Goal: Task Accomplishment & Management: Manage account settings

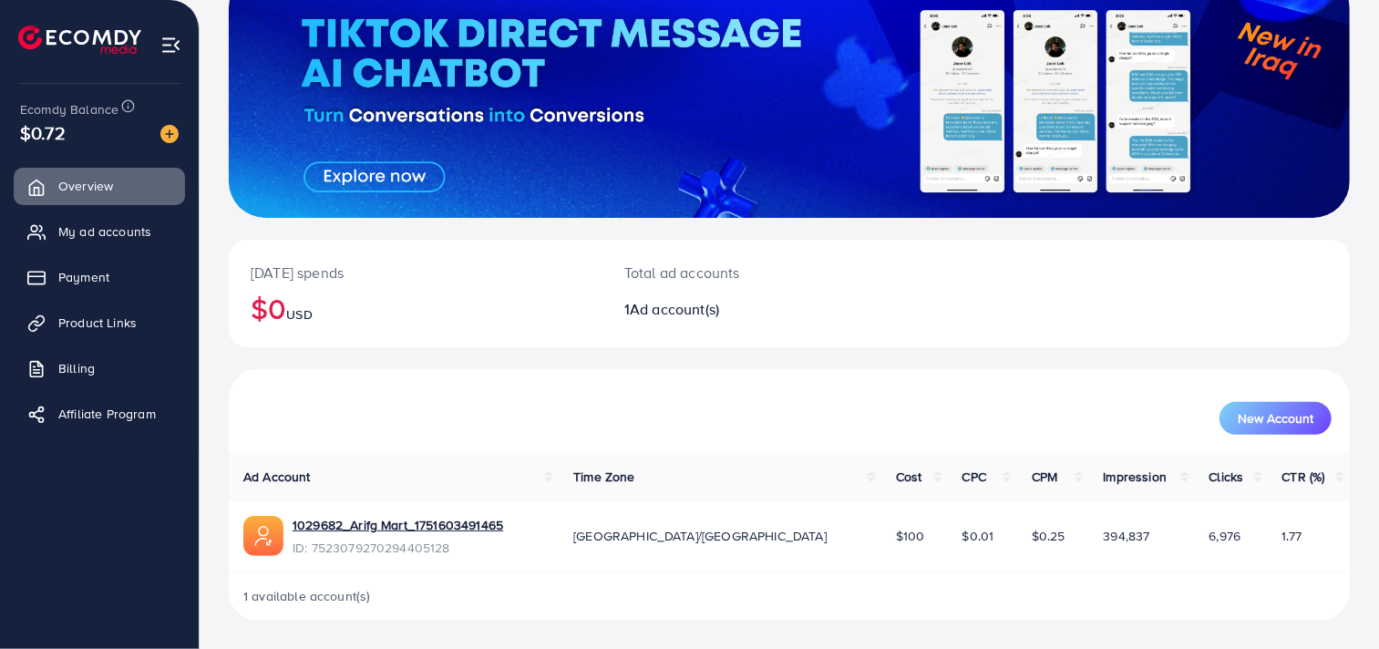
scroll to position [140, 0]
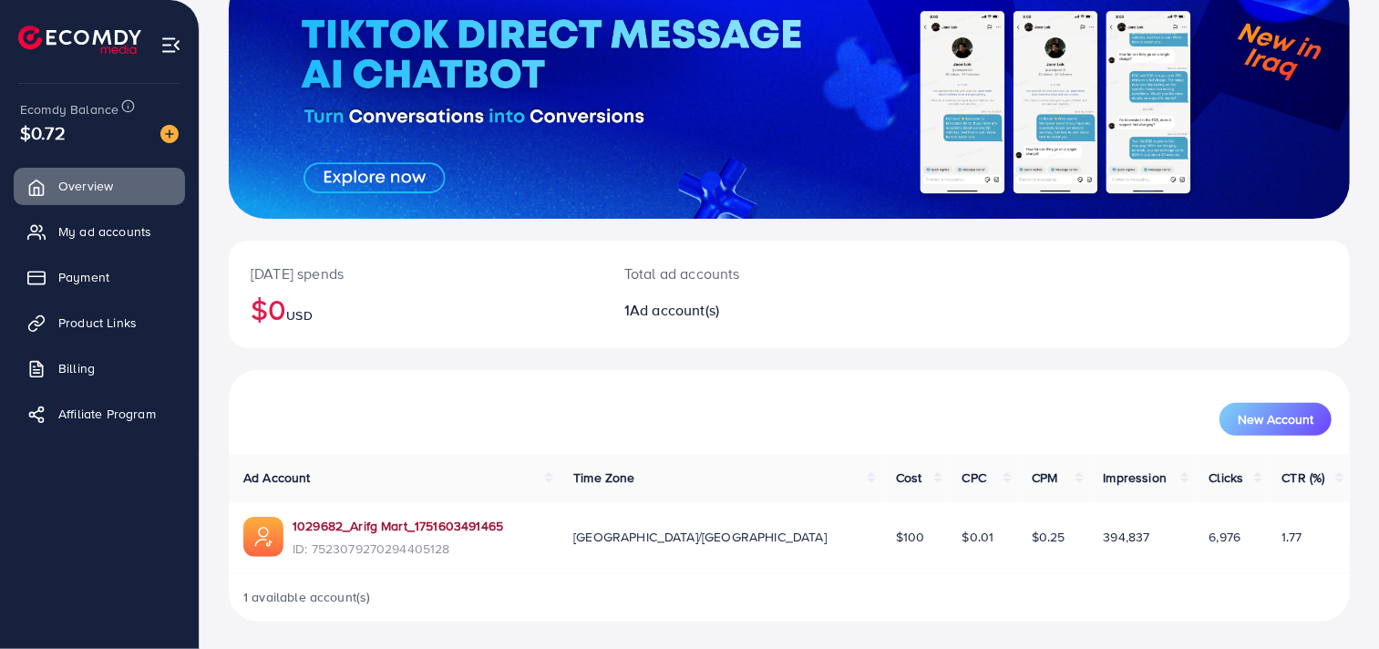
click at [306, 524] on link "1029682_Arifg Mart_1751603491465" at bounding box center [398, 526] width 211 height 18
click at [119, 222] on span "My ad accounts" at bounding box center [109, 231] width 93 height 18
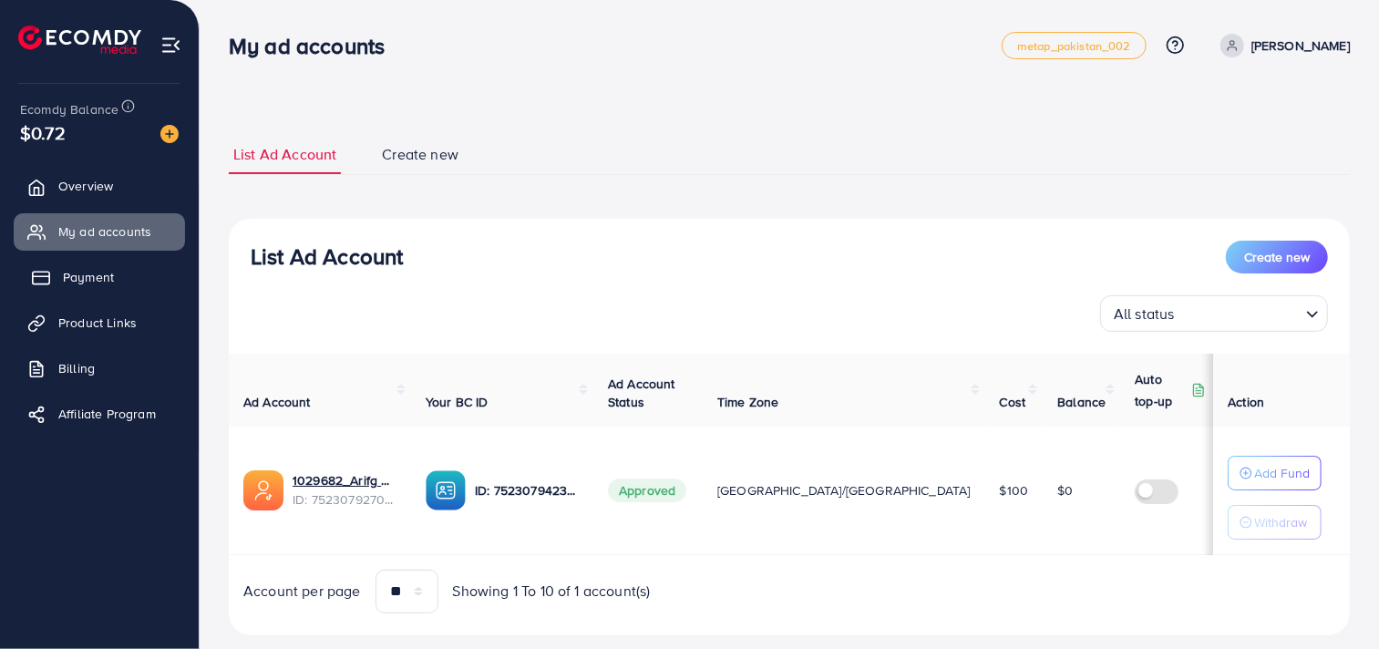
click at [111, 261] on link "Payment" at bounding box center [99, 277] width 171 height 36
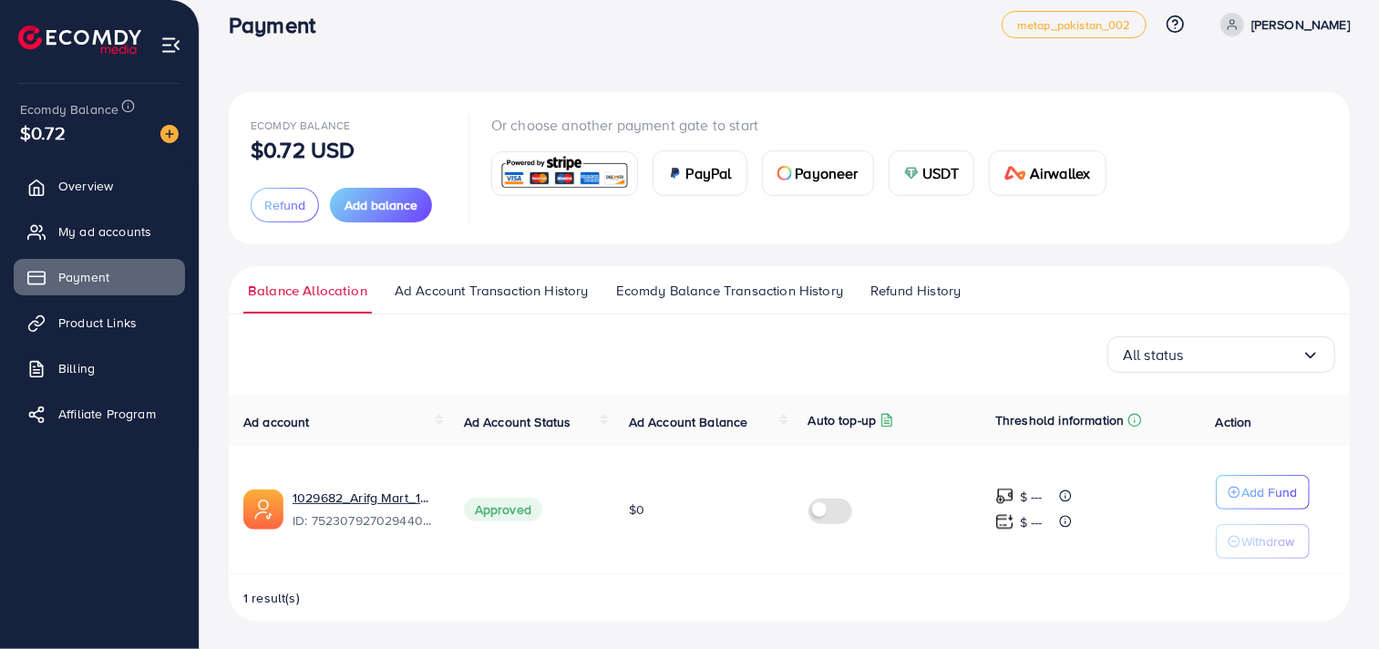
scroll to position [23, 0]
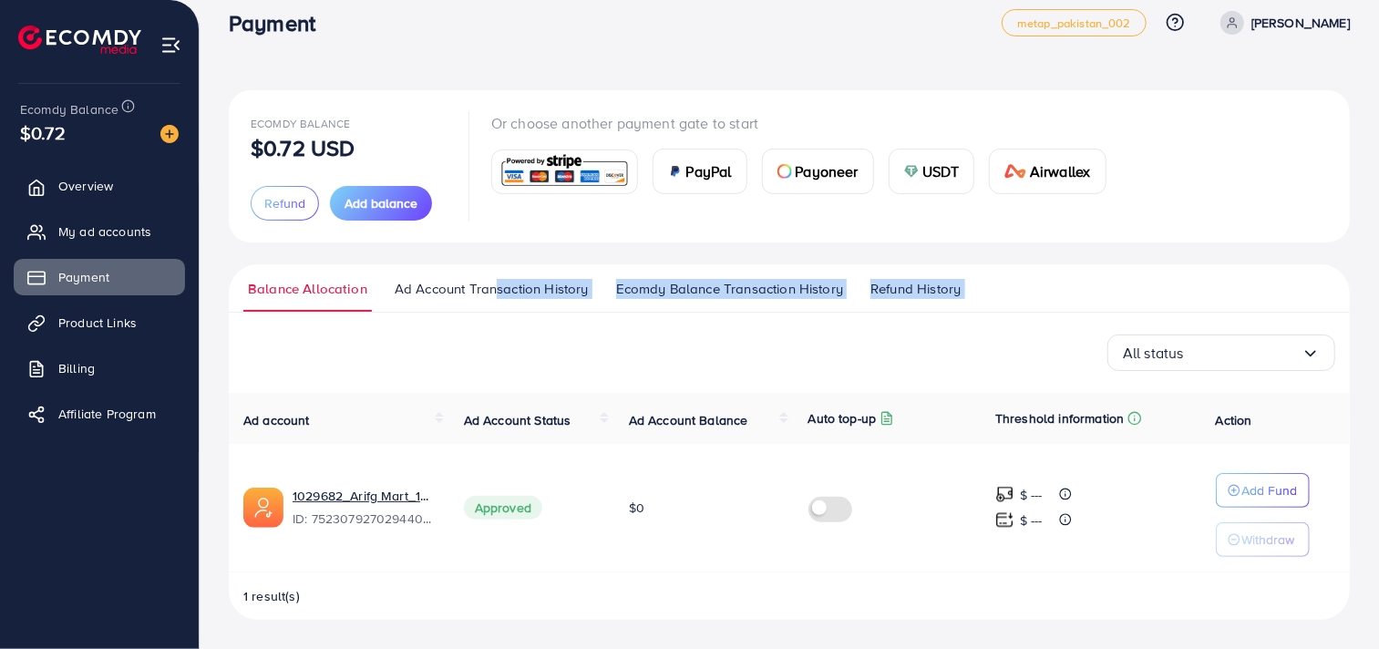
drag, startPoint x: 460, startPoint y: 313, endPoint x: 485, endPoint y: 303, distance: 26.6
click at [485, 303] on div "Balance Allocation Ad Account Transaction History Ecomdy Balance Transaction Hi…" at bounding box center [789, 441] width 1121 height 355
click at [468, 301] on link "Ad Account Transaction History" at bounding box center [491, 295] width 203 height 33
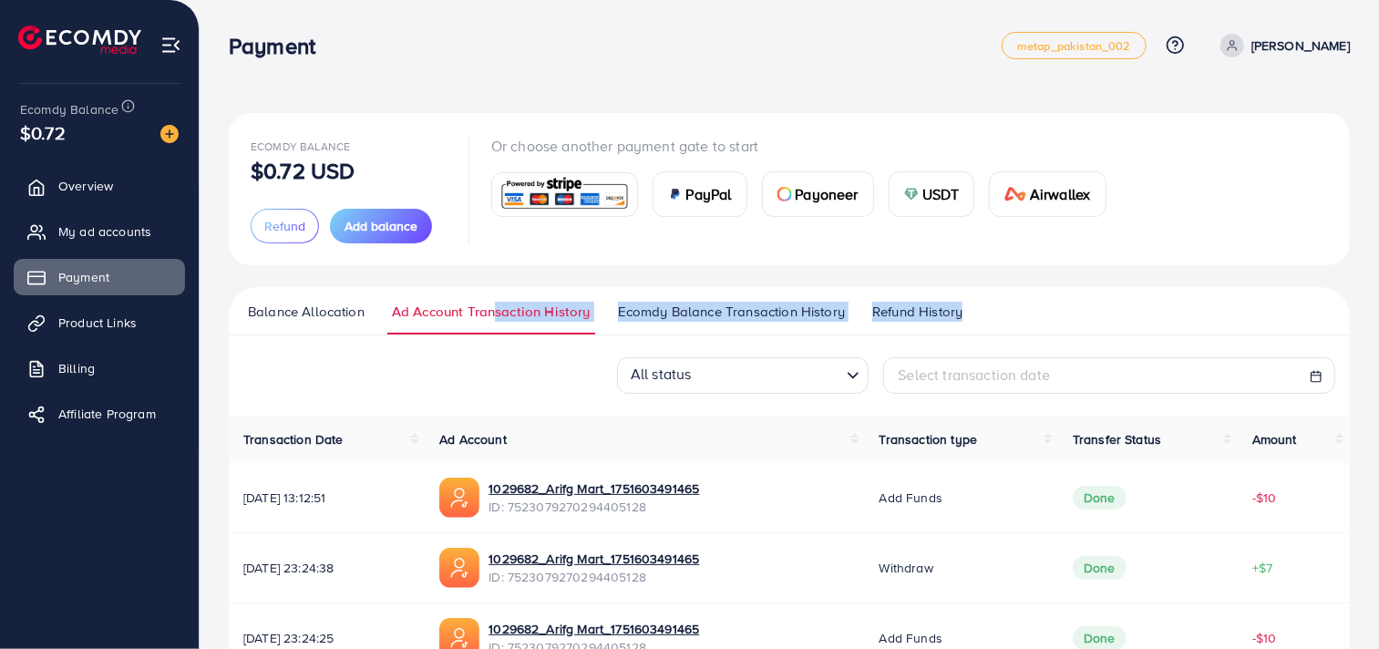
click at [631, 321] on span "Ecomdy Balance Transaction History" at bounding box center [731, 312] width 227 height 20
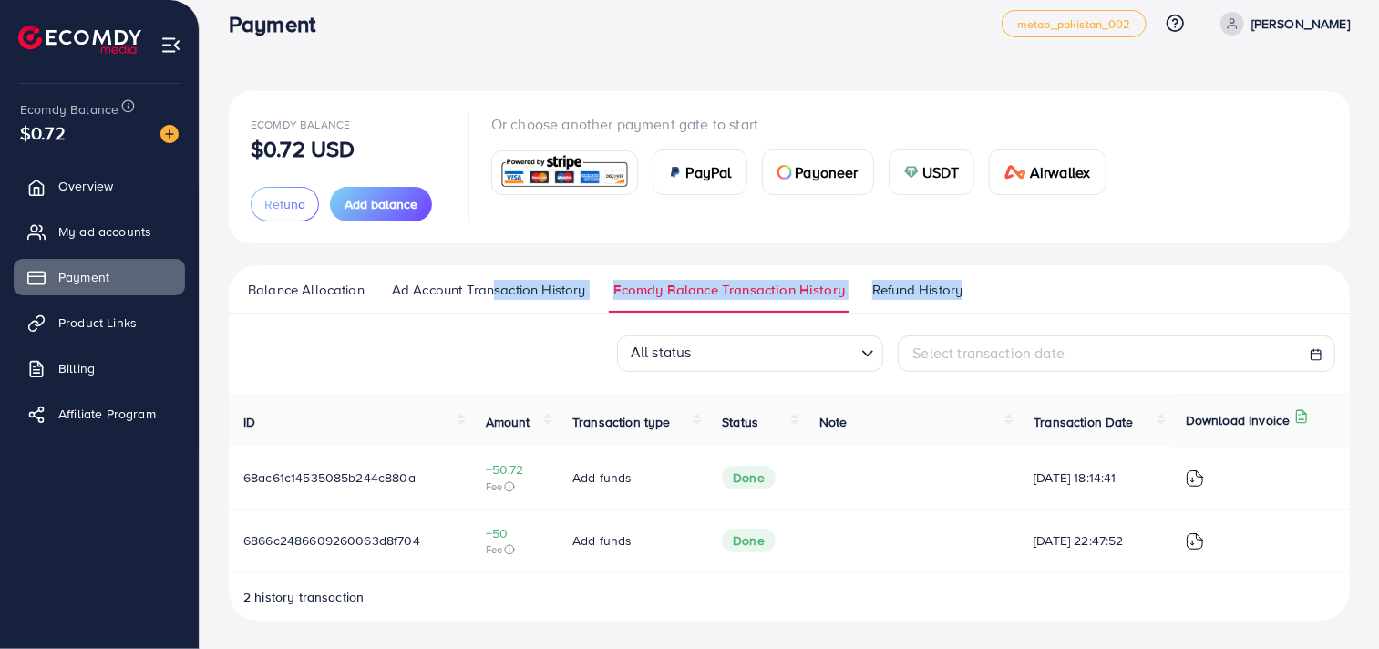
scroll to position [21, 0]
click at [335, 299] on span "Balance Allocation" at bounding box center [306, 291] width 117 height 20
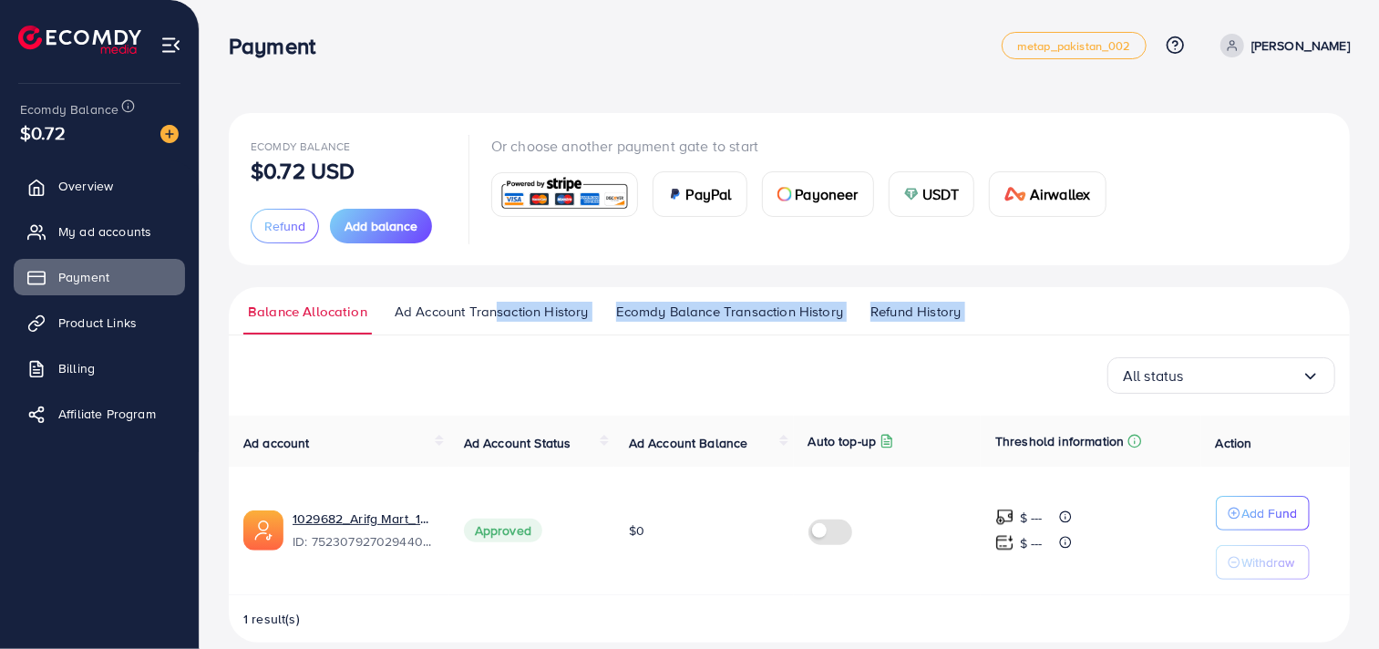
click at [347, 386] on div "All status Loading..." at bounding box center [789, 375] width 1092 height 36
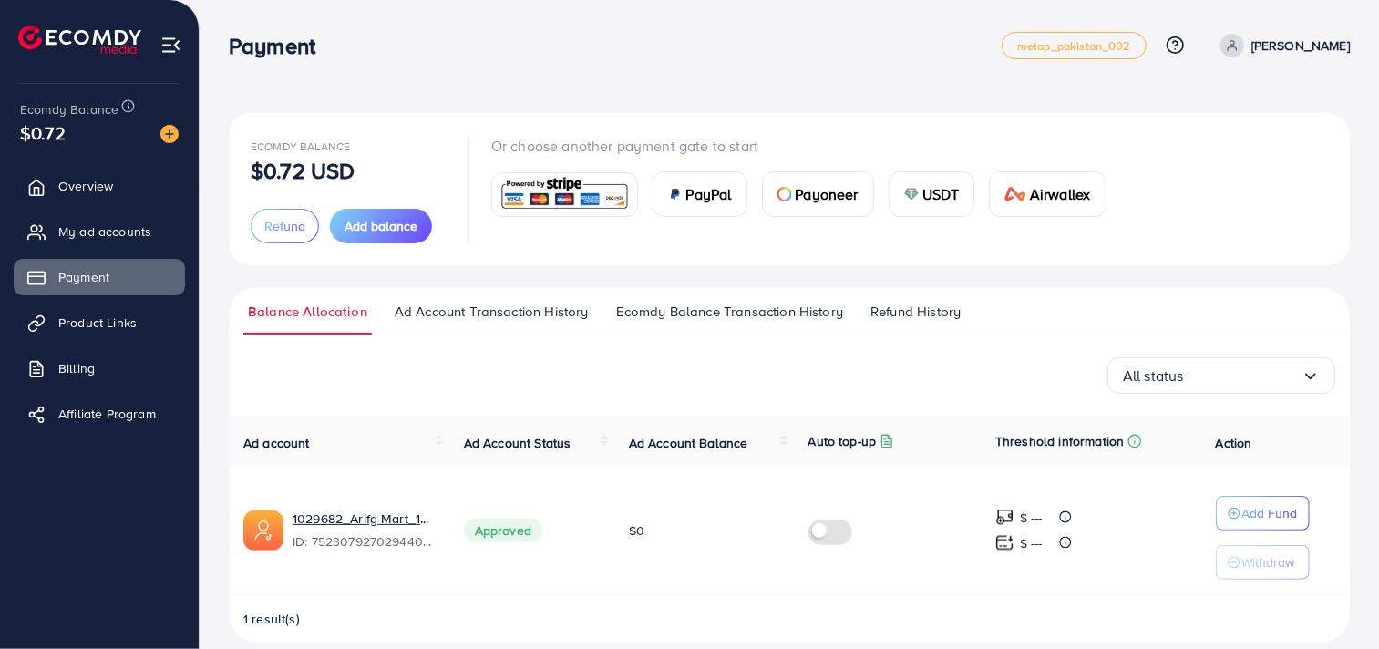
click at [347, 386] on div "All status Loading..." at bounding box center [789, 375] width 1092 height 36
click at [88, 323] on span "Product Links" at bounding box center [102, 323] width 78 height 18
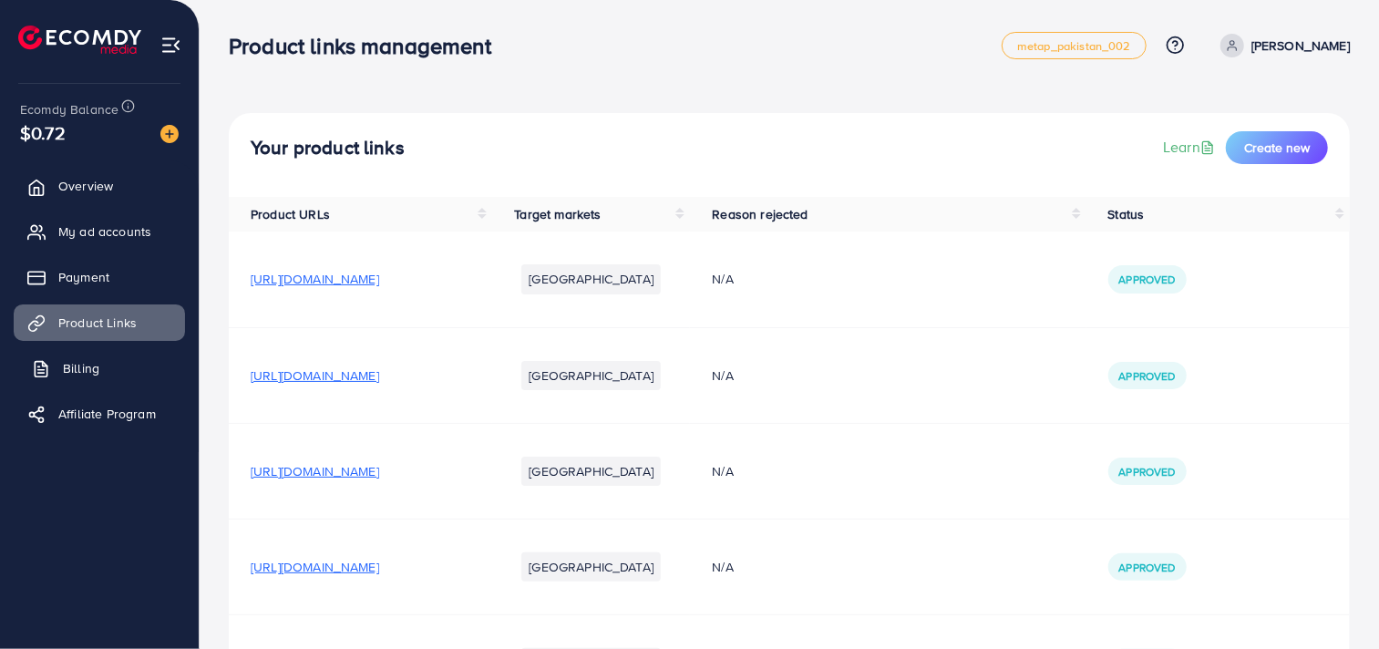
click at [150, 368] on link "Billing" at bounding box center [99, 368] width 171 height 36
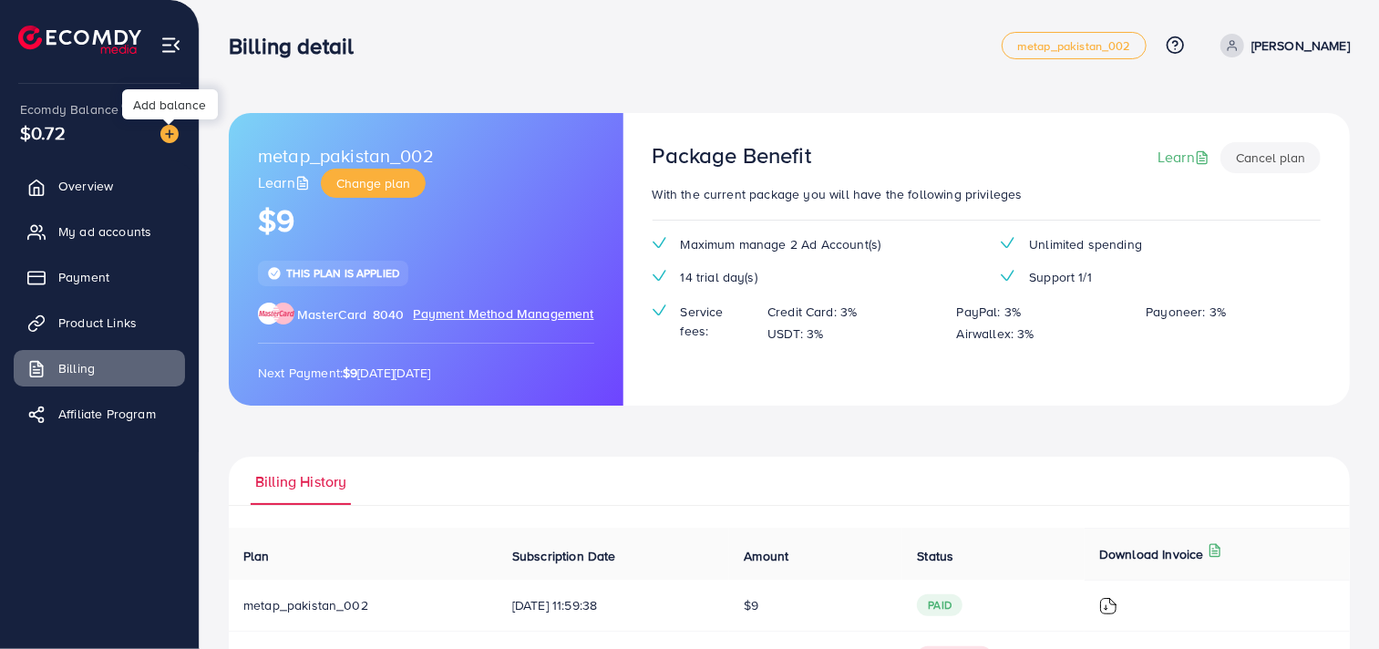
click at [169, 140] on img at bounding box center [169, 134] width 18 height 18
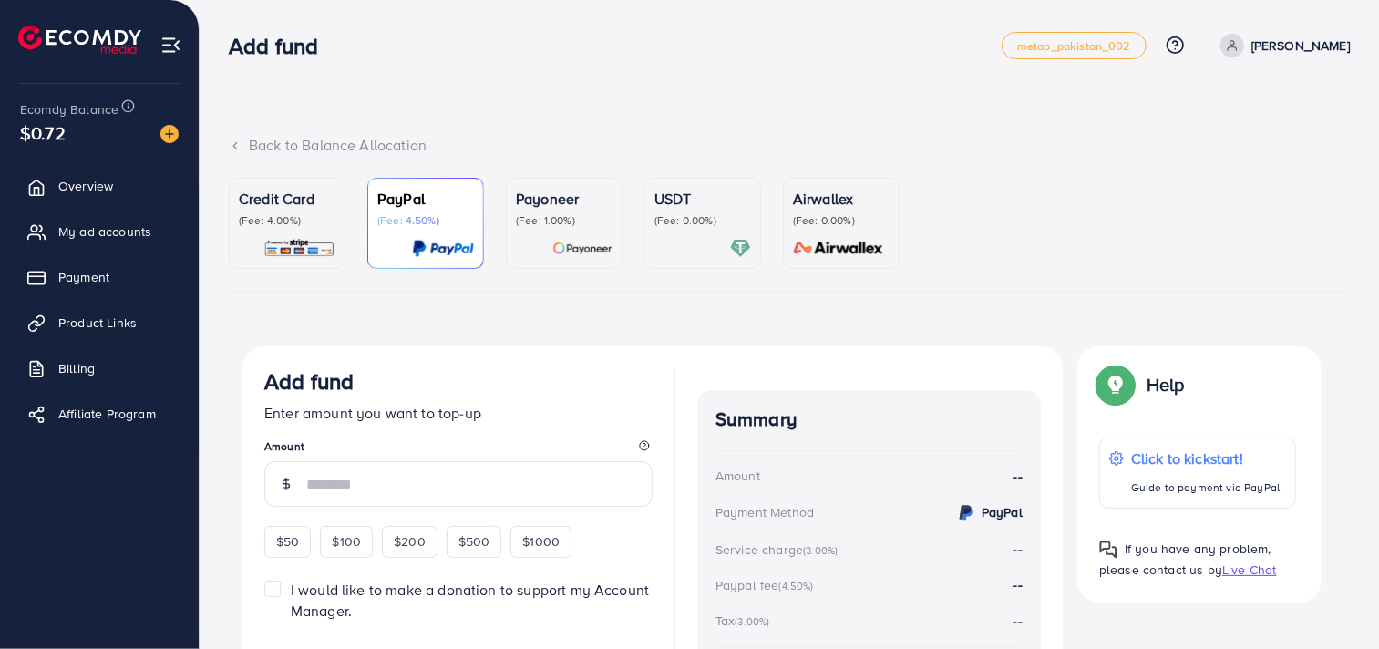
click at [339, 240] on link "Credit Card (Fee: 4.00%)" at bounding box center [287, 223] width 117 height 91
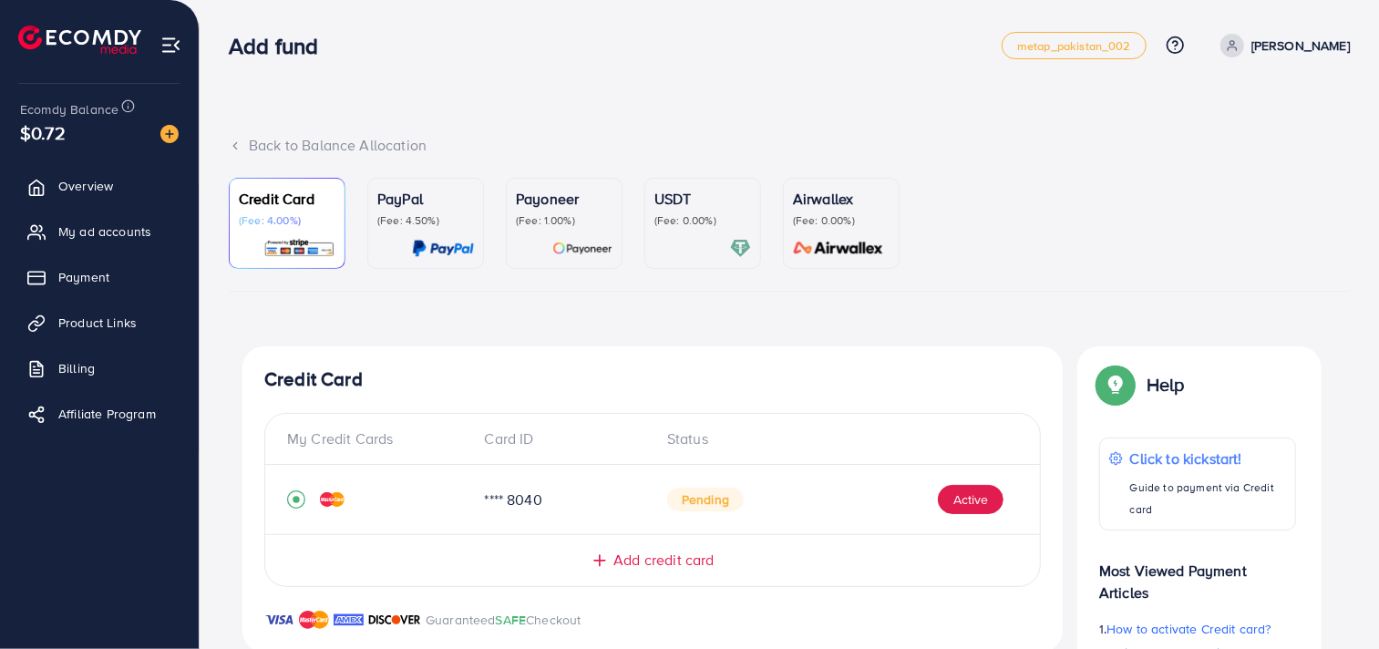
click at [441, 220] on p "(Fee: 4.50%)" at bounding box center [425, 220] width 97 height 15
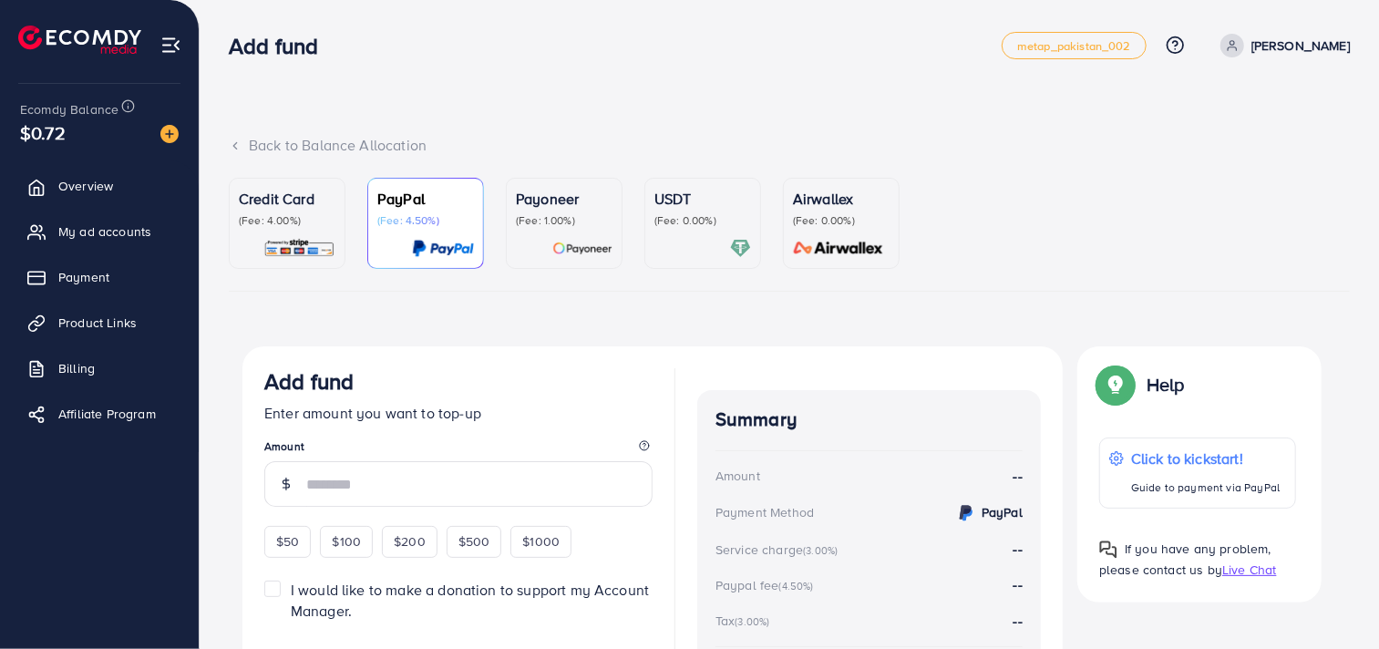
click at [290, 207] on p "Credit Card" at bounding box center [287, 199] width 97 height 22
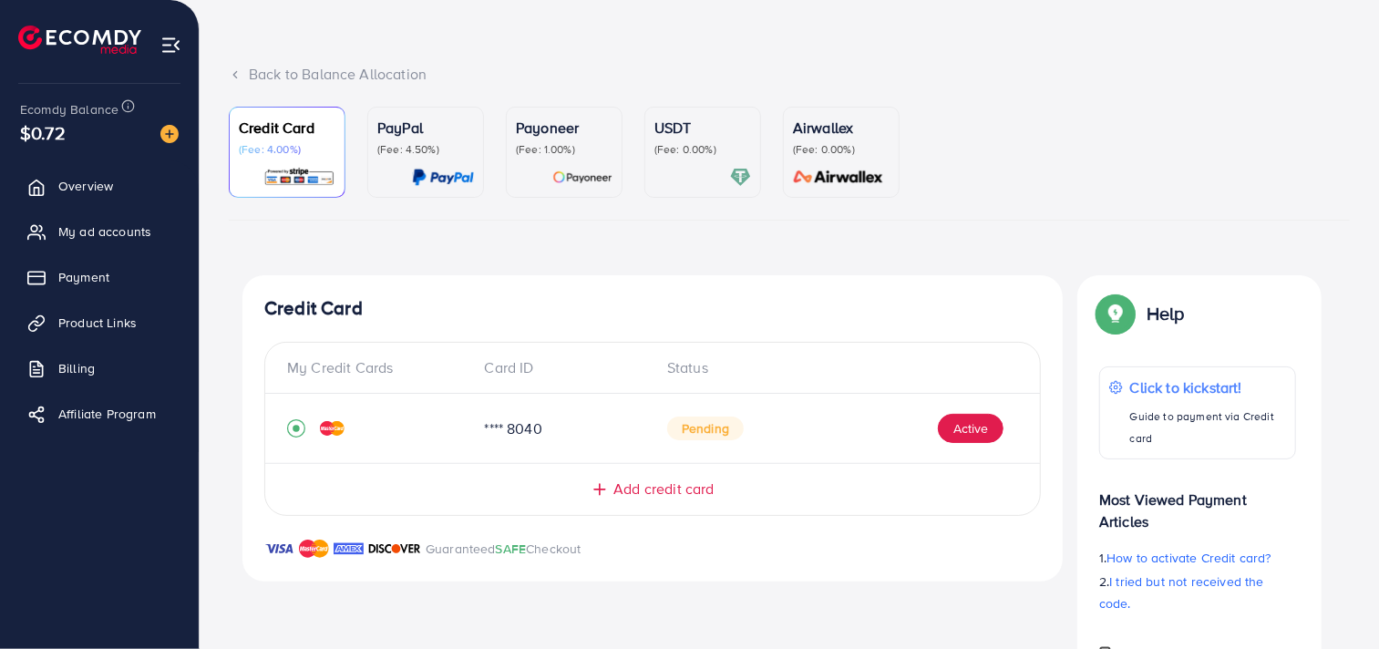
scroll to position [159, 0]
